Goal: Navigation & Orientation: Find specific page/section

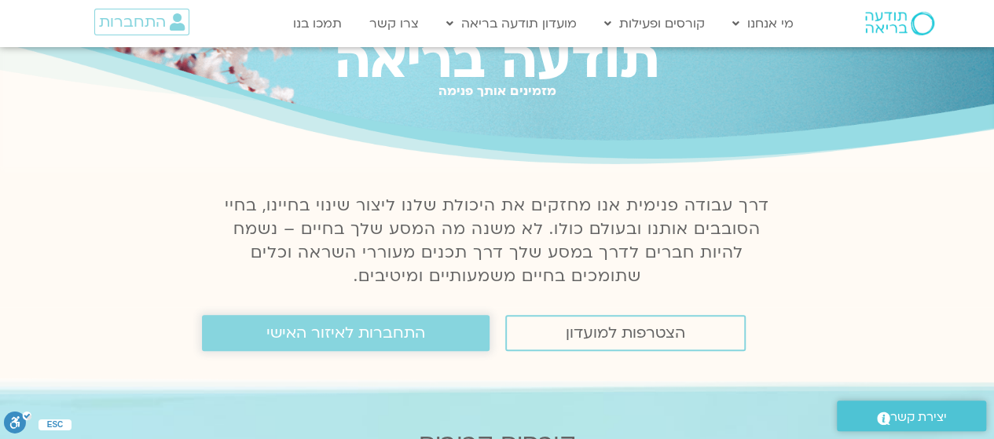
scroll to position [157, 0]
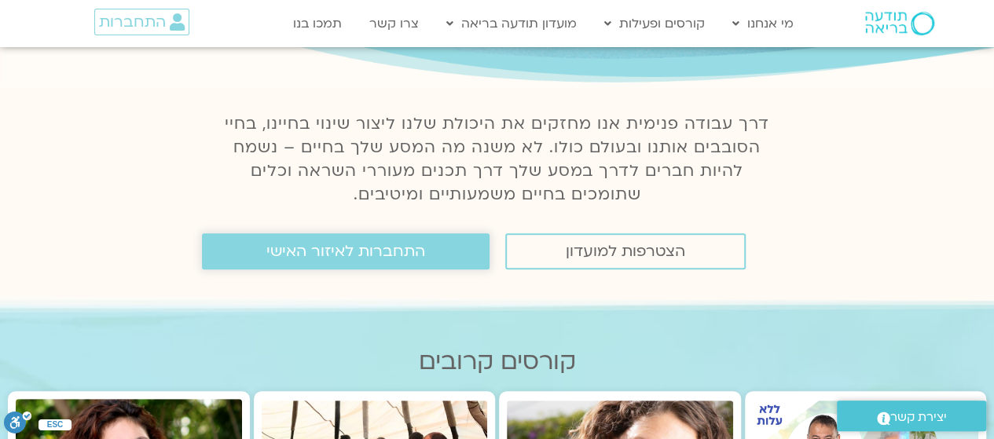
click at [425, 251] on link "התחברות לאיזור האישי" at bounding box center [346, 251] width 288 height 36
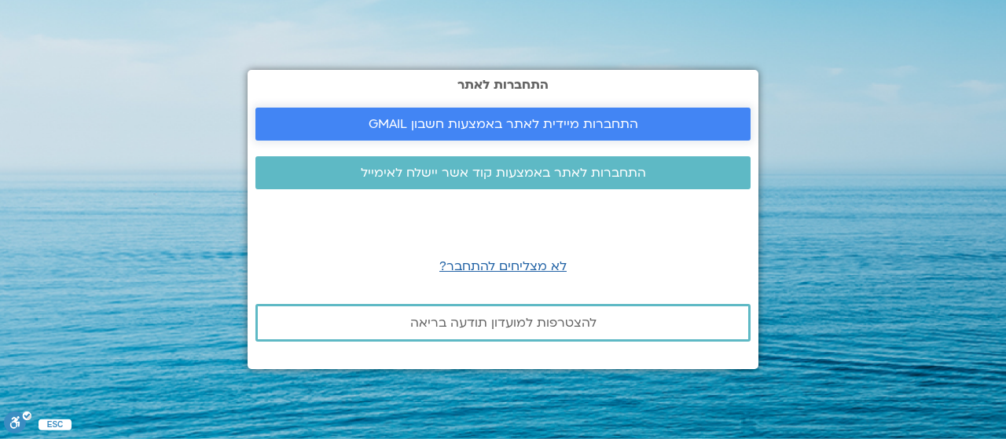
click at [519, 131] on span "התחברות מיידית לאתר באמצעות חשבון GMAIL" at bounding box center [502, 124] width 269 height 14
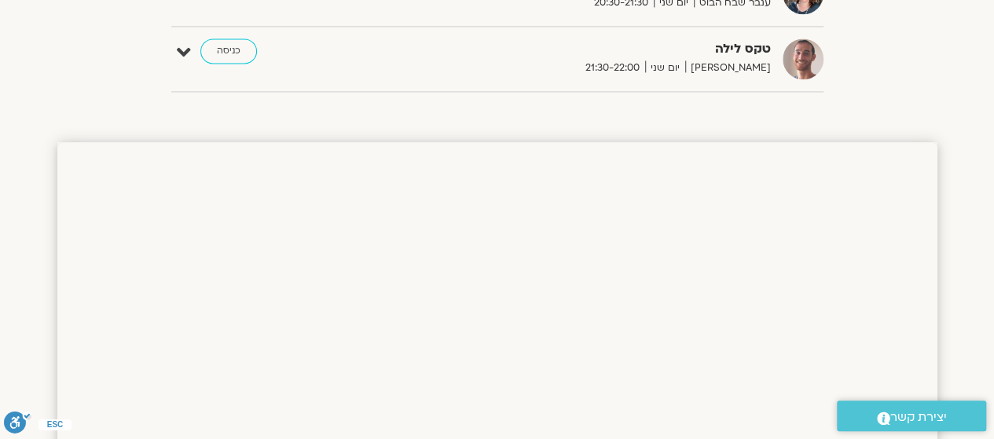
scroll to position [1021, 0]
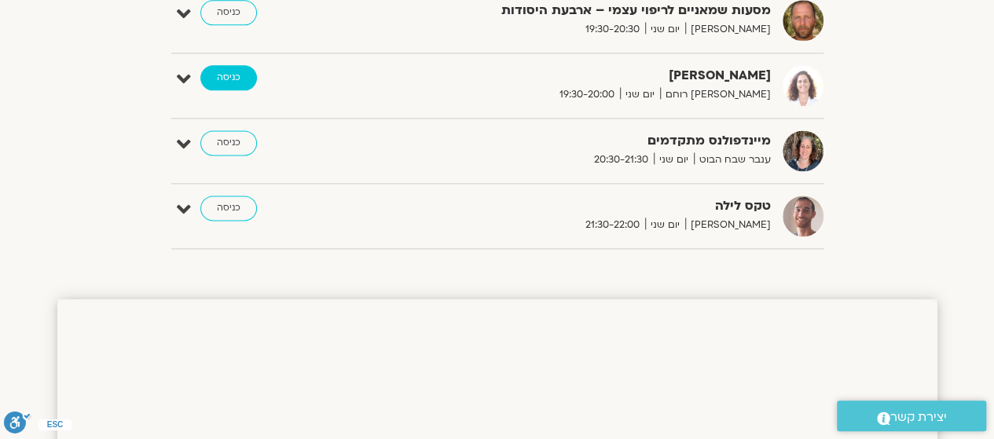
click at [229, 72] on link "כניסה" at bounding box center [228, 77] width 57 height 25
